Goal: Information Seeking & Learning: Learn about a topic

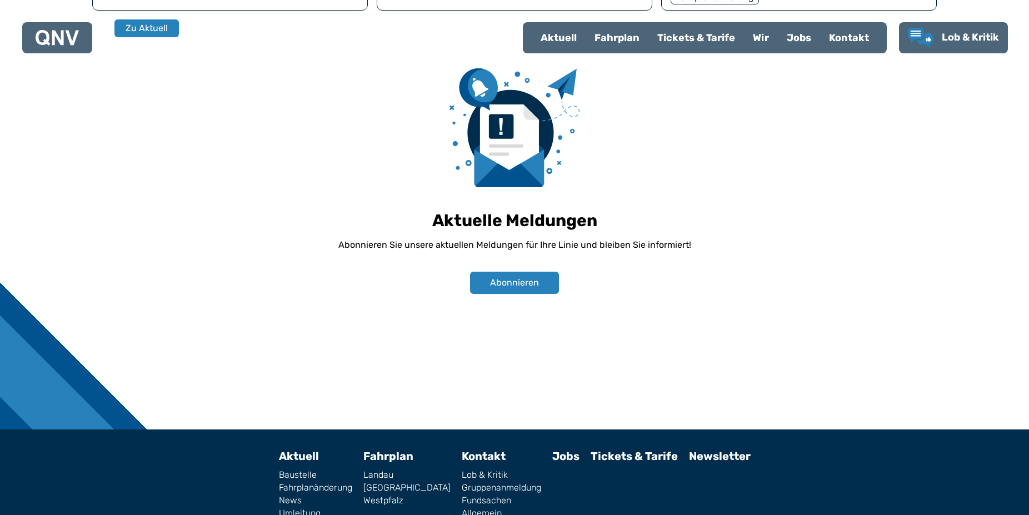
scroll to position [778, 0]
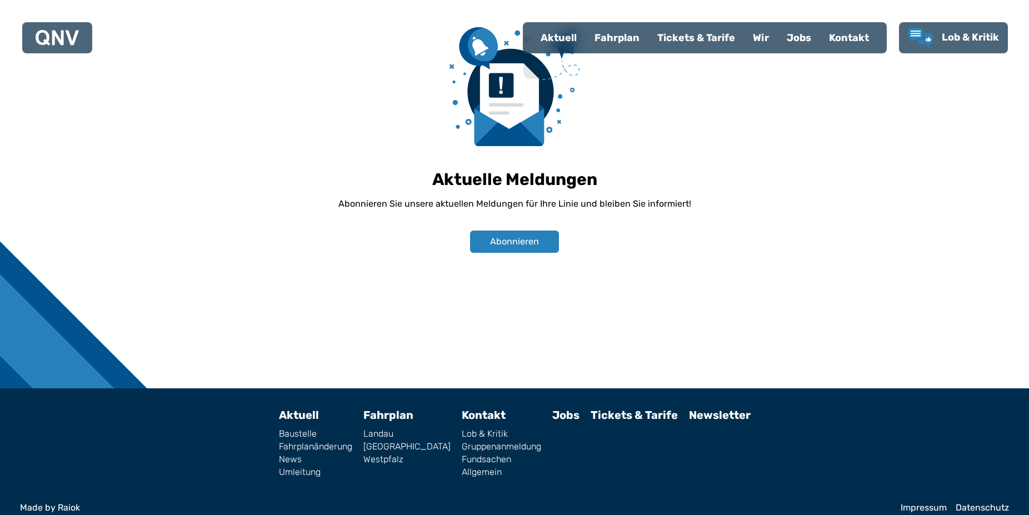
click at [466, 468] on link "Allgemein" at bounding box center [501, 472] width 79 height 9
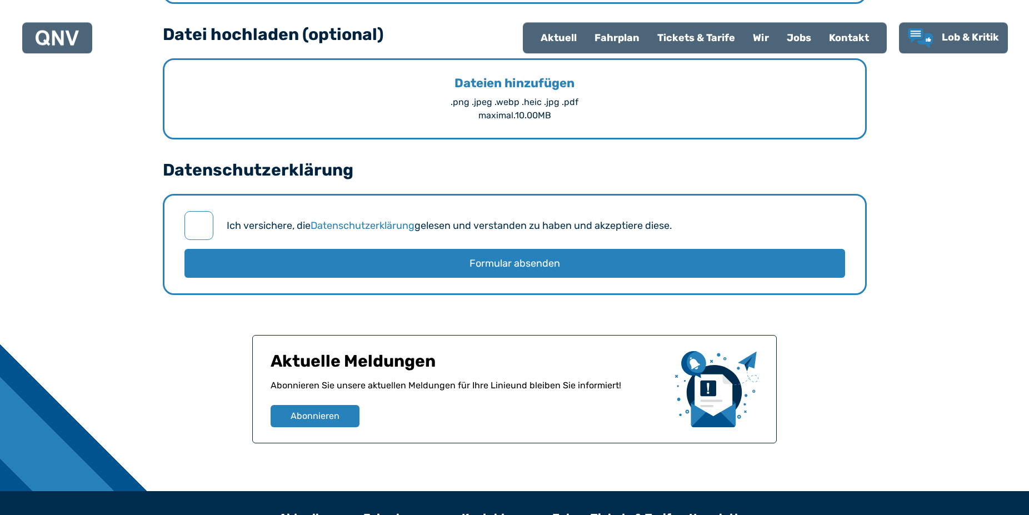
scroll to position [970, 0]
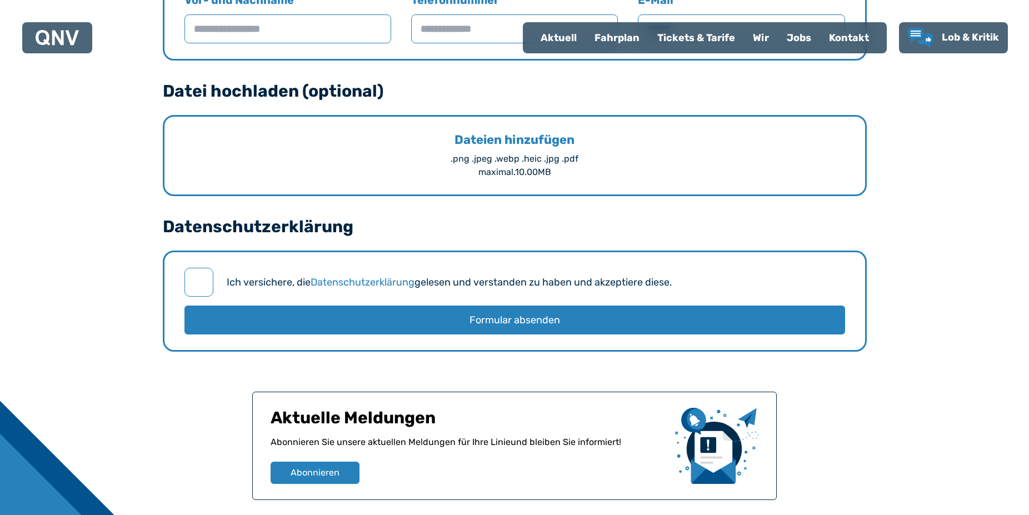
click at [558, 39] on div "Aktuell" at bounding box center [559, 37] width 54 height 29
select select "*"
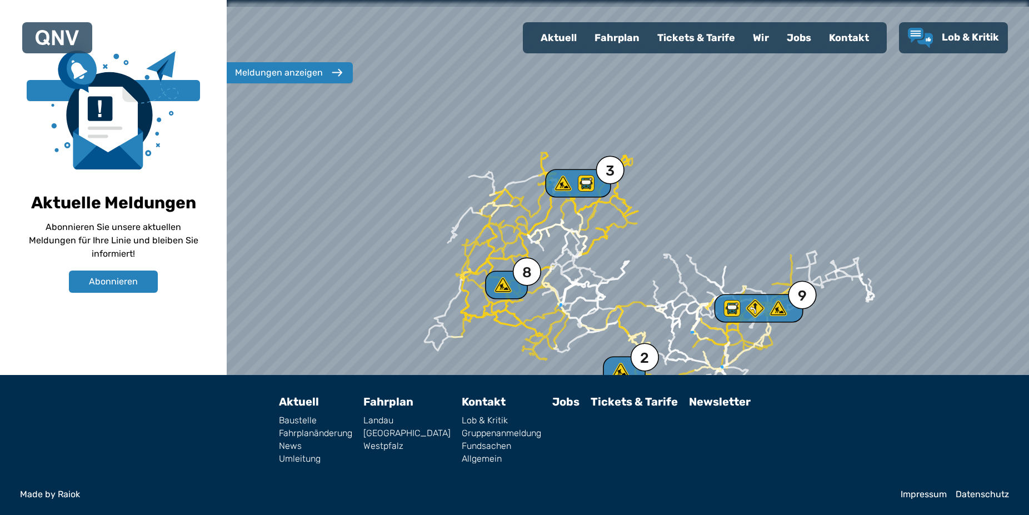
scroll to position [391, 0]
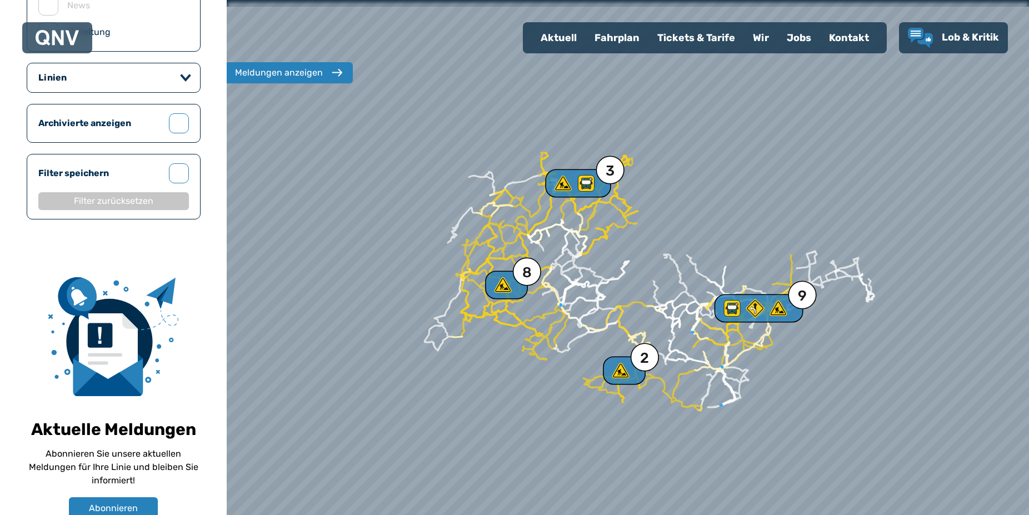
click at [681, 42] on div "Tickets & Tarife" at bounding box center [696, 37] width 96 height 29
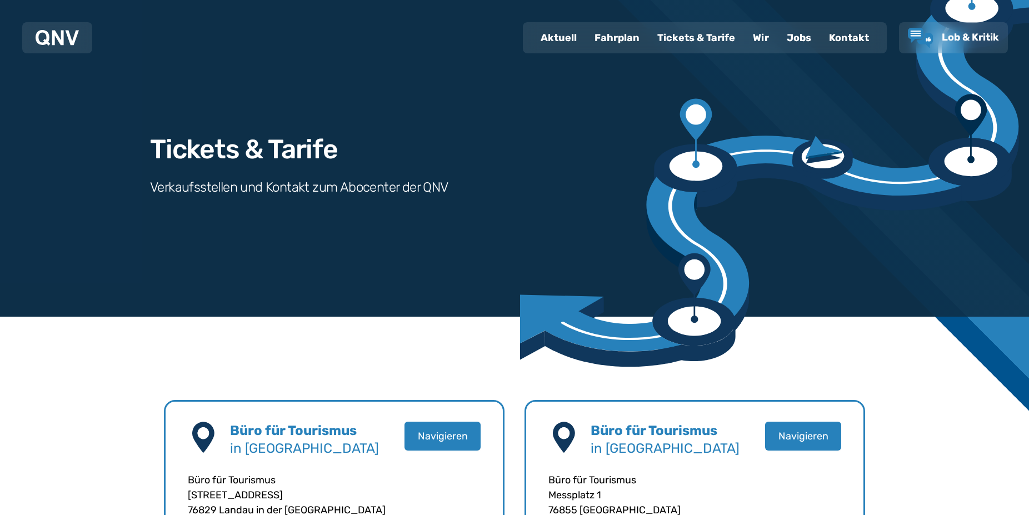
click at [689, 37] on div "Tickets & Tarife" at bounding box center [696, 37] width 96 height 29
click at [680, 37] on div "Tickets & Tarife" at bounding box center [696, 37] width 96 height 29
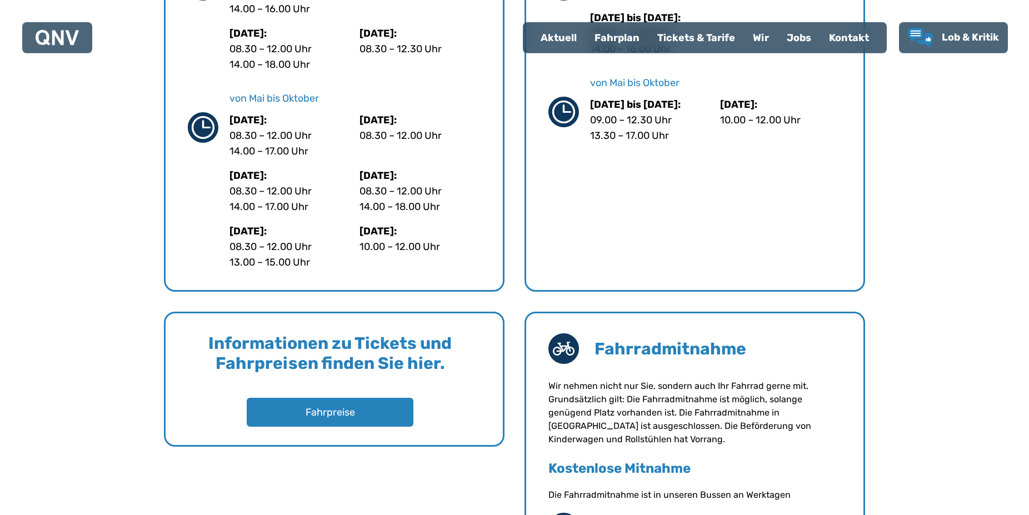
scroll to position [680, 0]
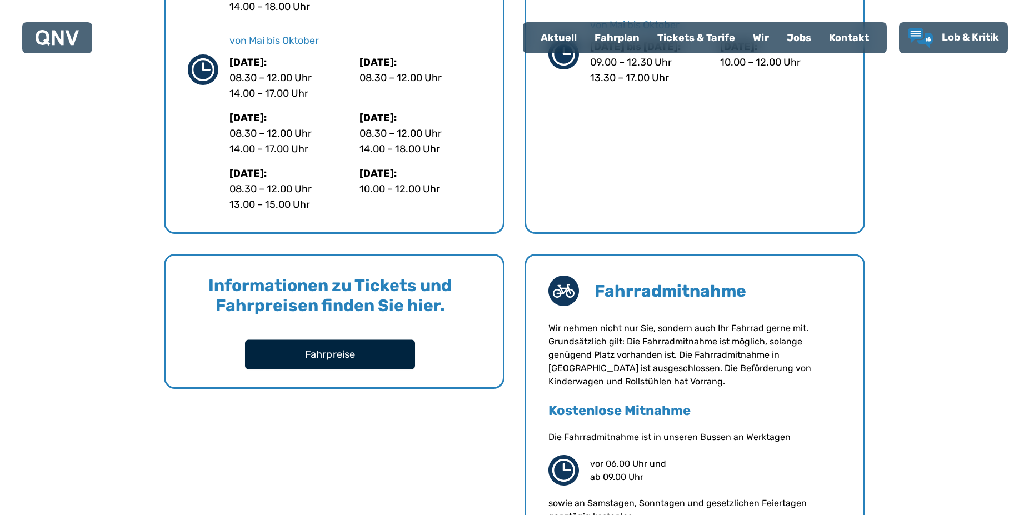
click at [373, 358] on button "Fahrpreise" at bounding box center [330, 353] width 170 height 29
